Goal: Find specific page/section: Find specific page/section

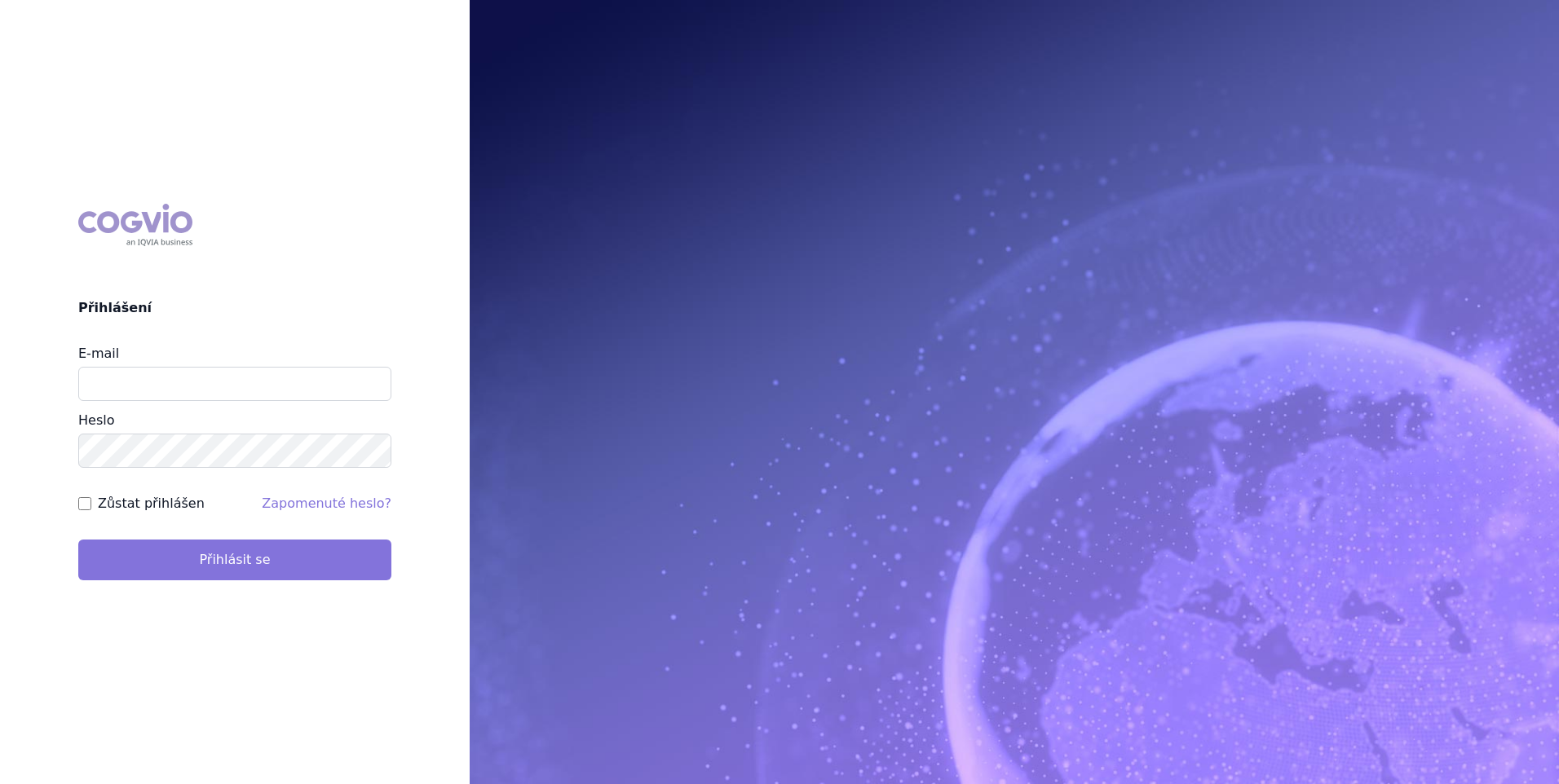
type input "petra_hlouskova@accord-healthcare.com"
click at [225, 562] on button "Přihlásit se" at bounding box center [234, 559] width 313 height 40
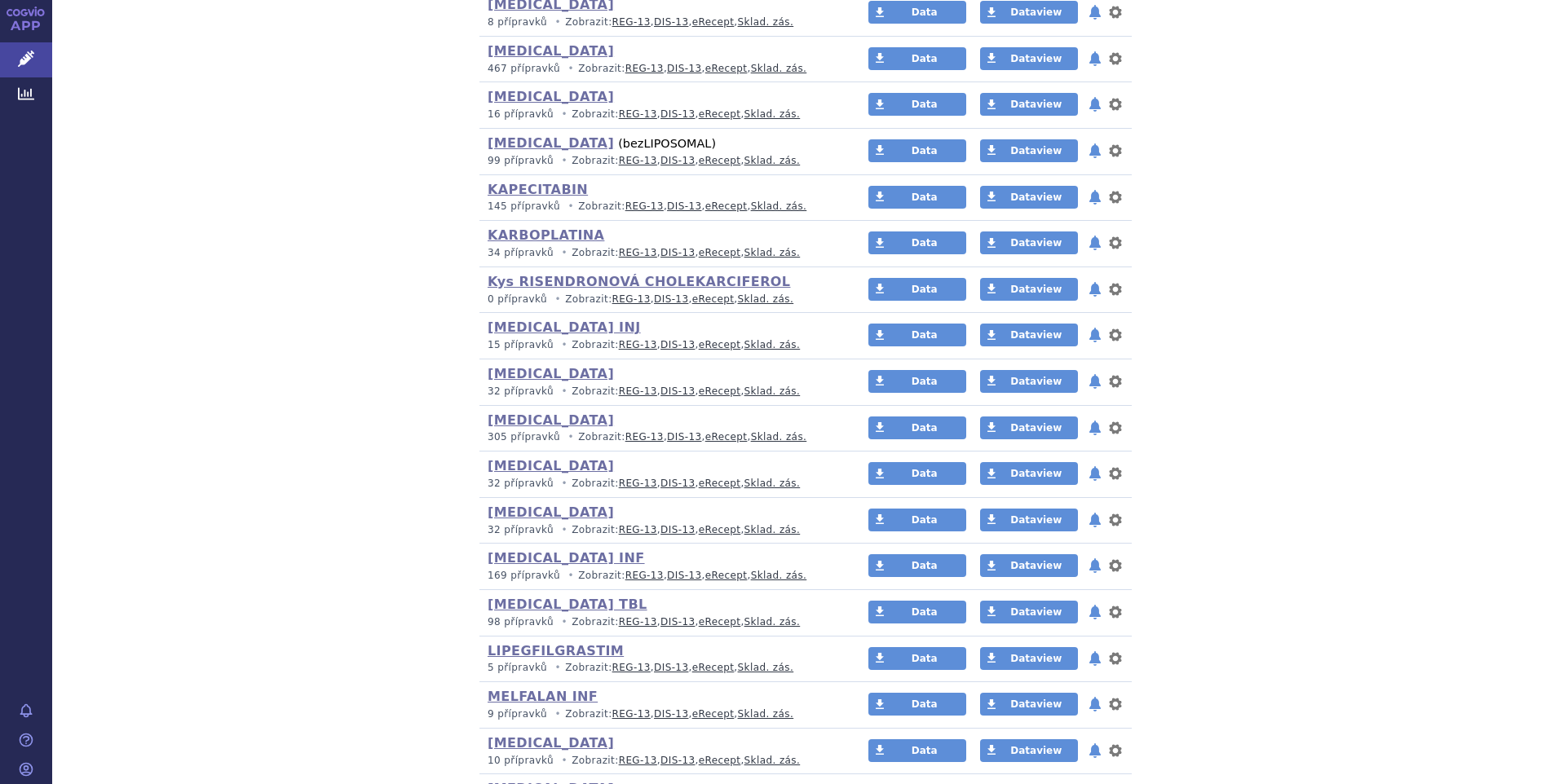
scroll to position [4469, 0]
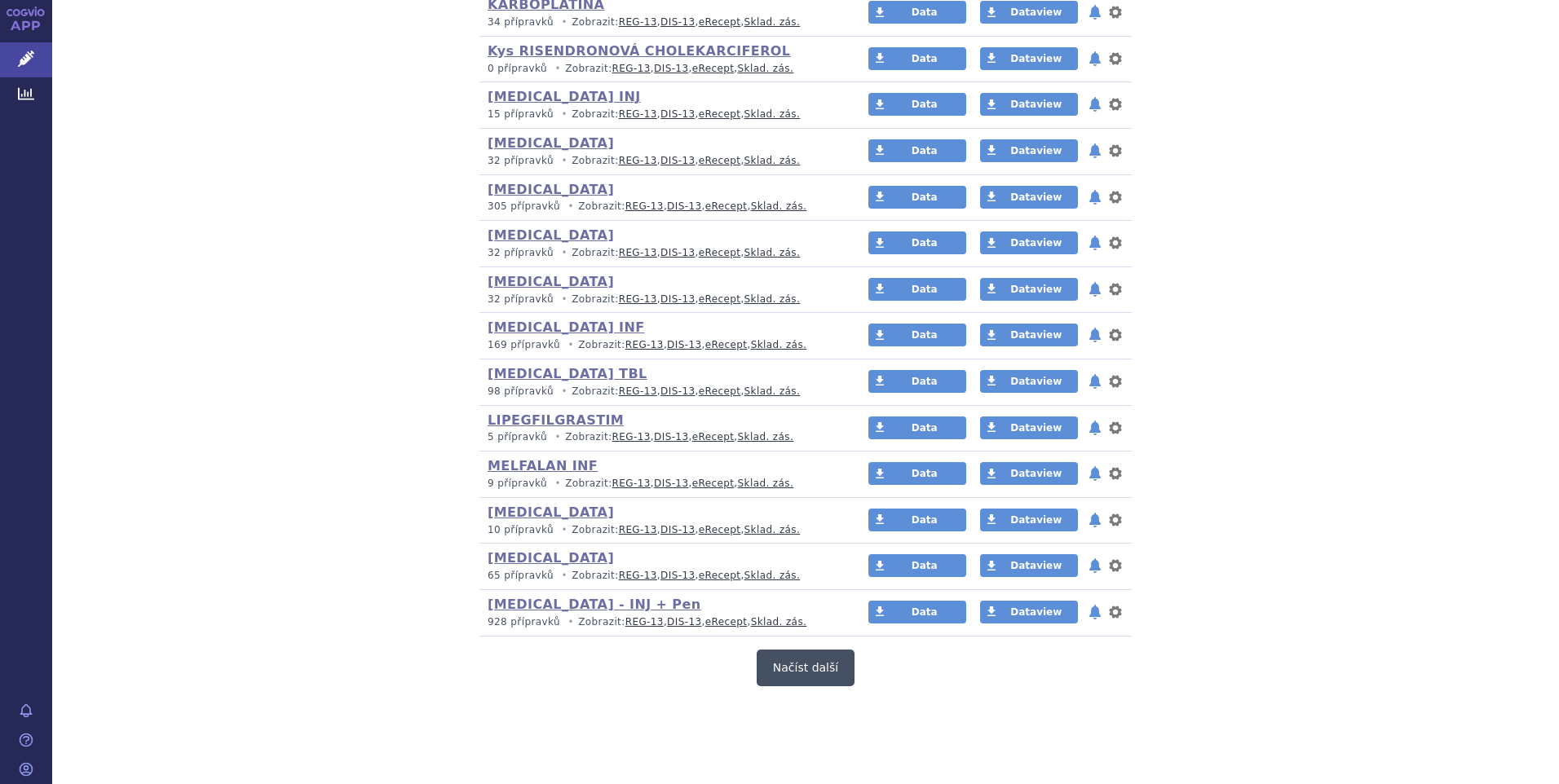
click at [801, 666] on button "Načíst další" at bounding box center [805, 668] width 98 height 37
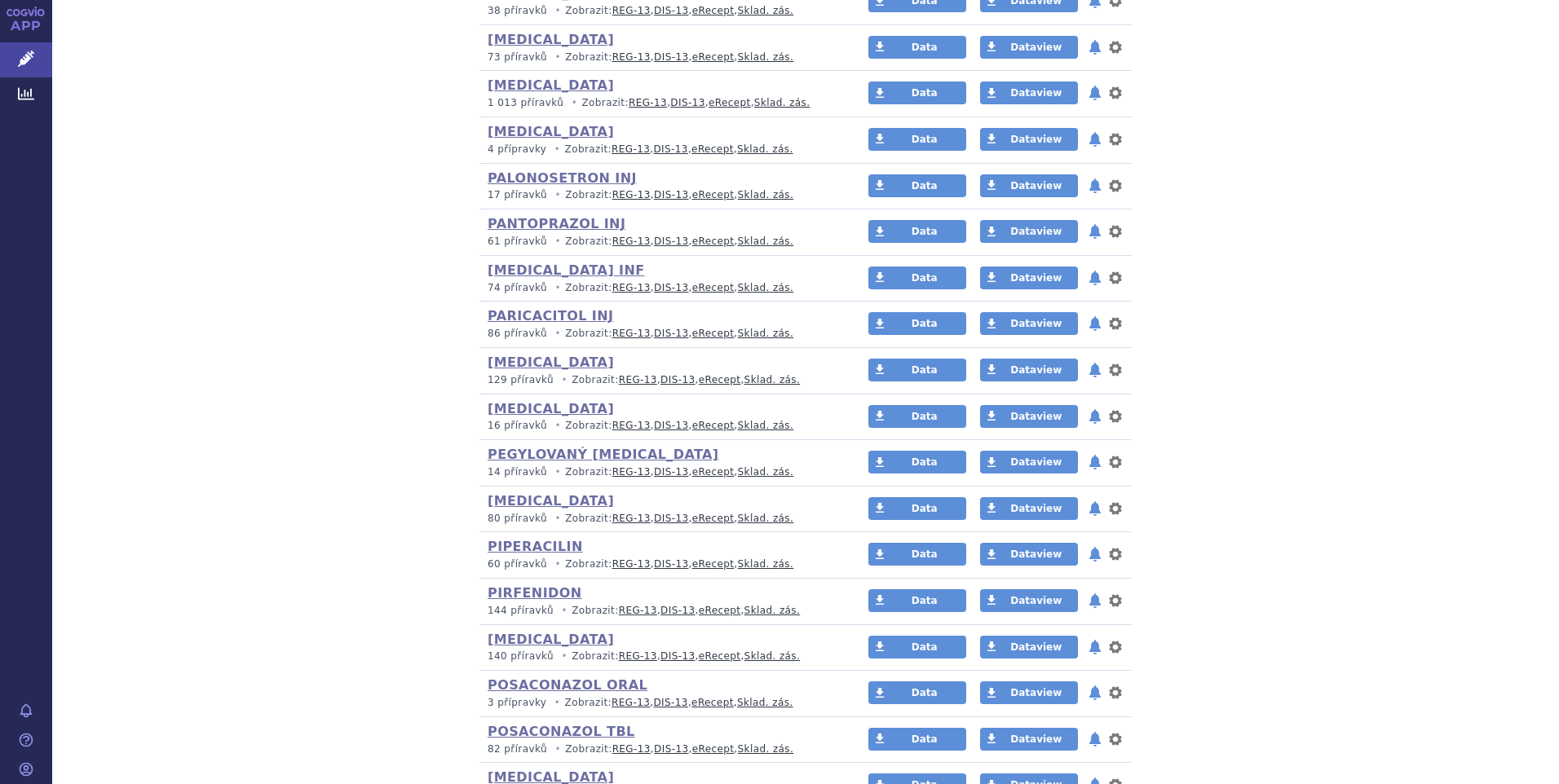
scroll to position [5854, 0]
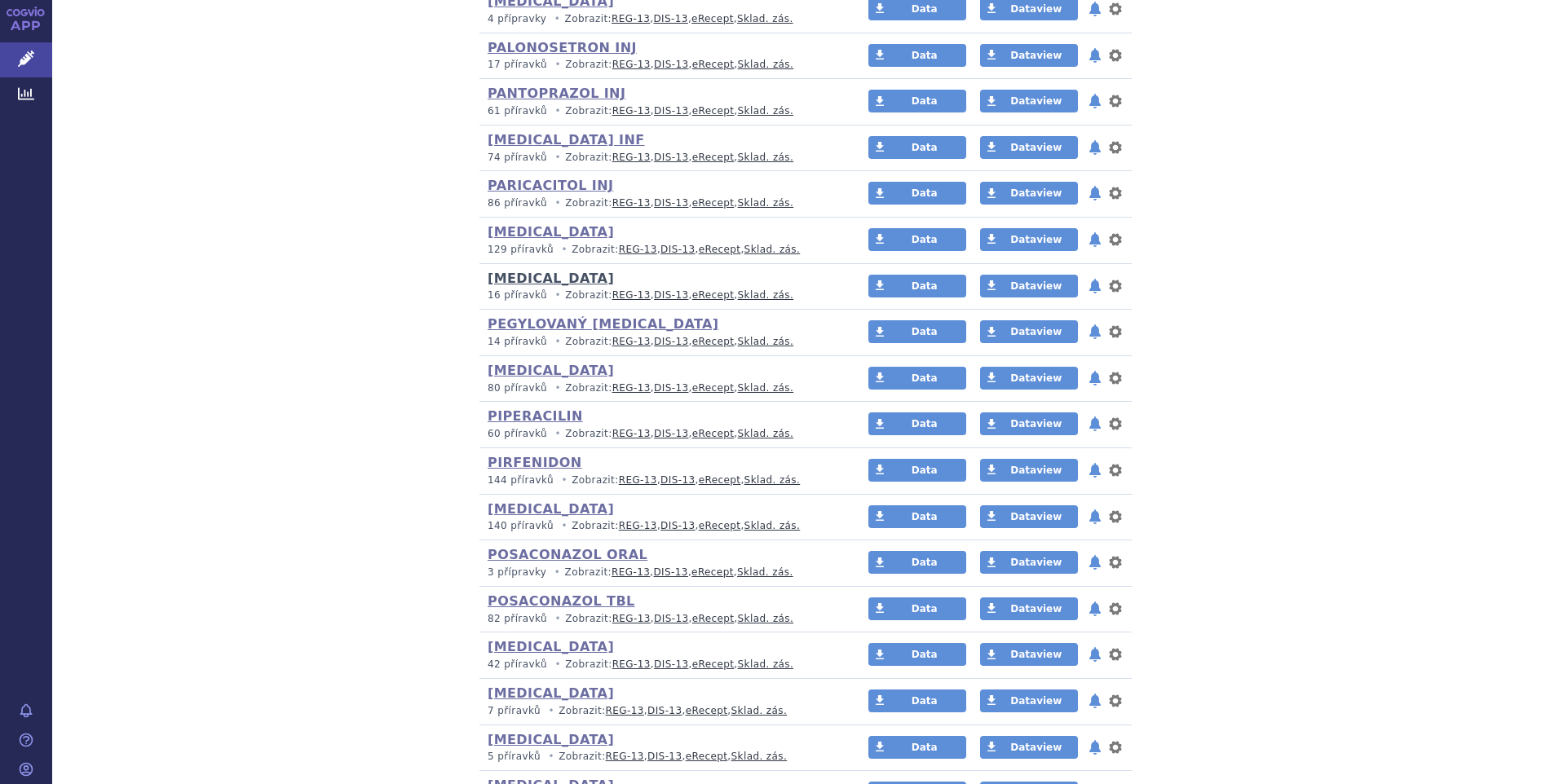
click at [518, 280] on link "[MEDICAL_DATA]" at bounding box center [550, 278] width 126 height 15
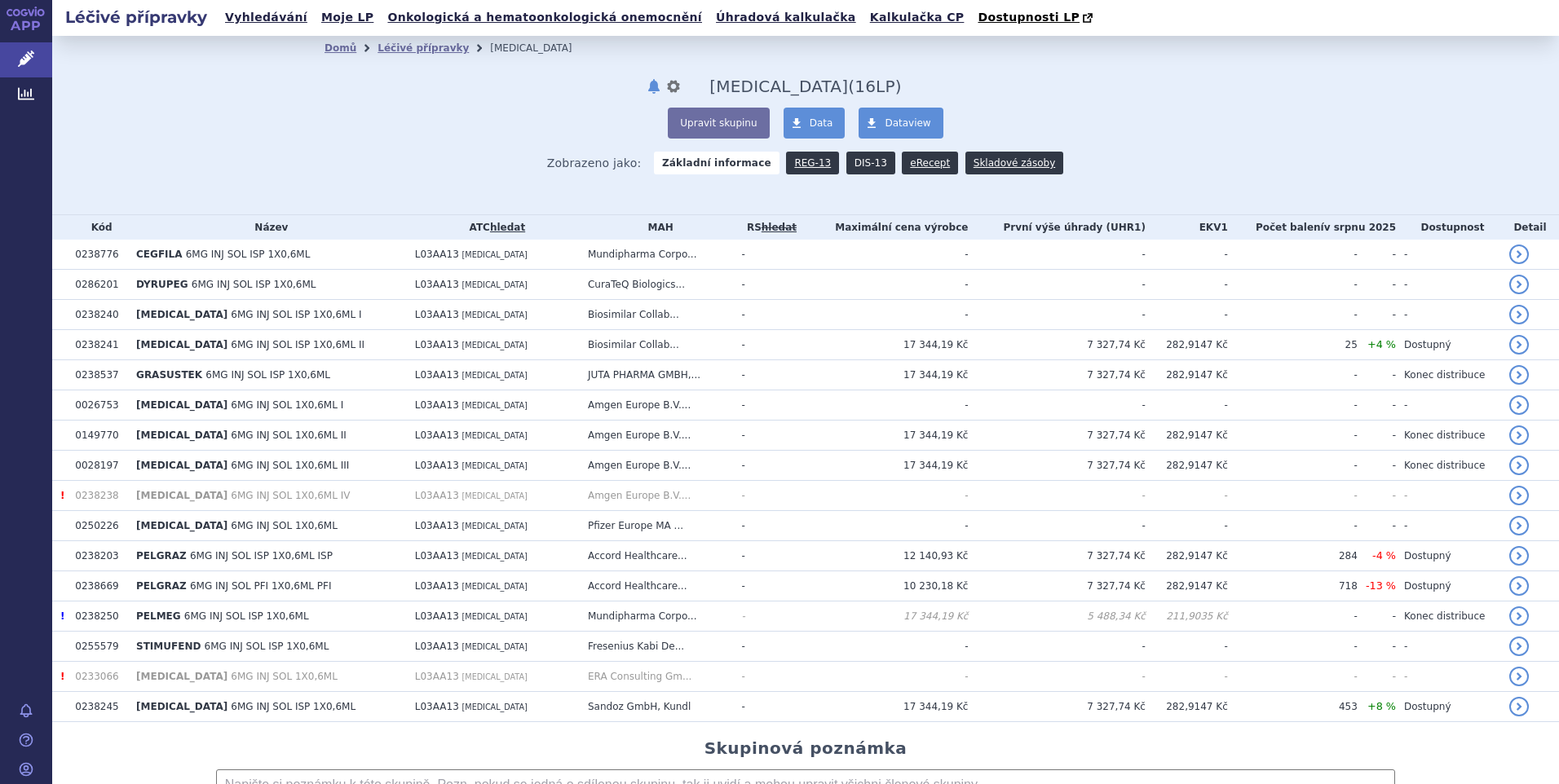
click at [859, 154] on link "DIS-13" at bounding box center [870, 162] width 49 height 22
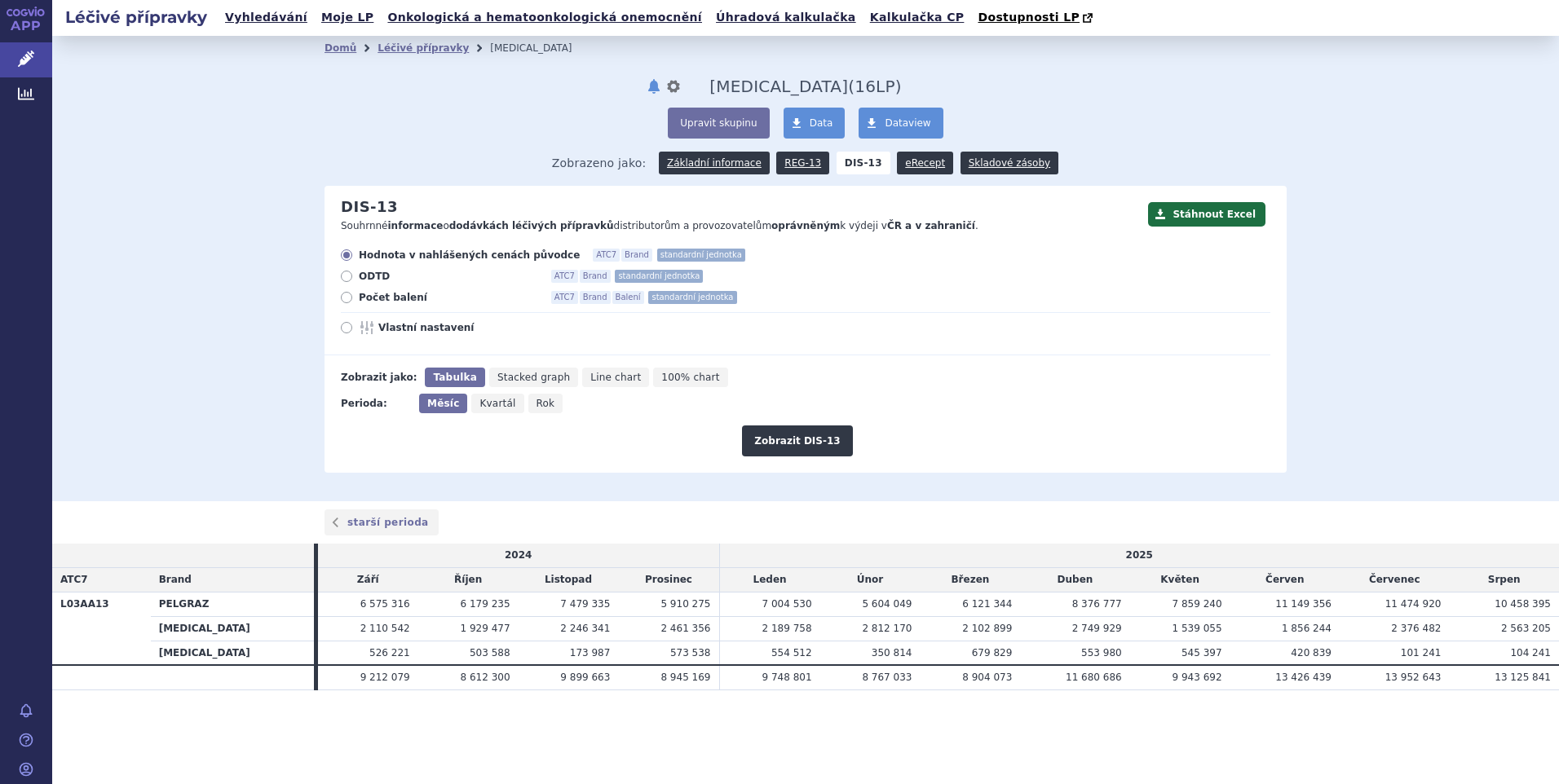
click at [359, 299] on span "Počet balení" at bounding box center [448, 297] width 179 height 13
click at [353, 299] on input "Počet balení ATC7 Brand Balení standardní jednotka" at bounding box center [348, 299] width 11 height 11
radio input "true"
click at [820, 436] on button "Zobrazit DIS-13" at bounding box center [797, 441] width 110 height 31
